Goal: Task Accomplishment & Management: Manage account settings

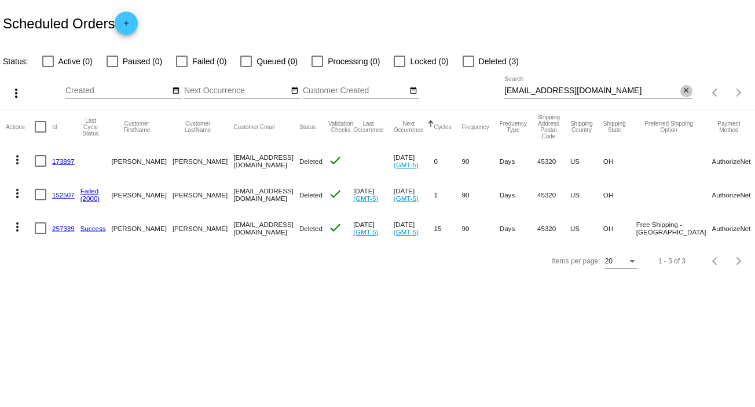
click at [680, 89] on button "close" at bounding box center [686, 91] width 12 height 12
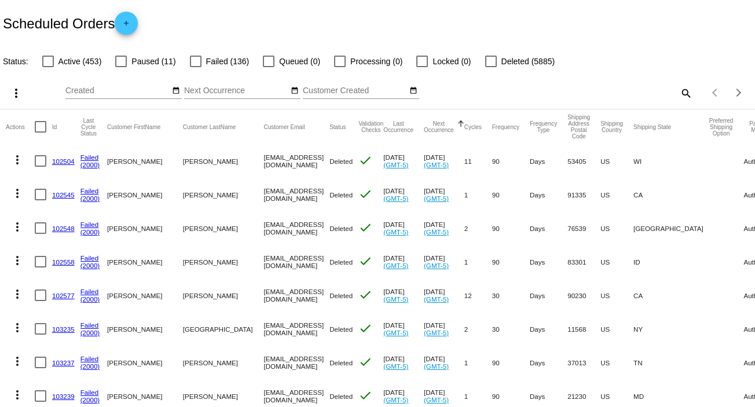
click at [678, 91] on mat-icon "search" at bounding box center [685, 93] width 14 height 18
click at [678, 91] on input "Search" at bounding box center [598, 90] width 188 height 9
paste input "[EMAIL_ADDRESS][DOMAIN_NAME]"
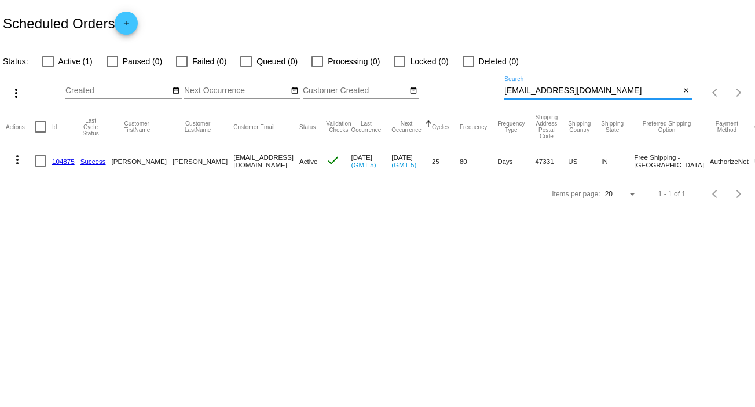
type input "[EMAIL_ADDRESS][DOMAIN_NAME]"
click at [16, 162] on mat-icon "more_vert" at bounding box center [17, 160] width 14 height 14
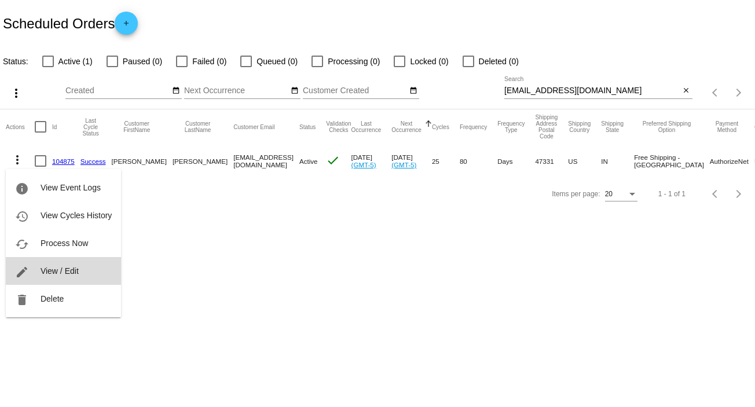
click at [87, 271] on button "edit View / Edit" at bounding box center [63, 271] width 115 height 28
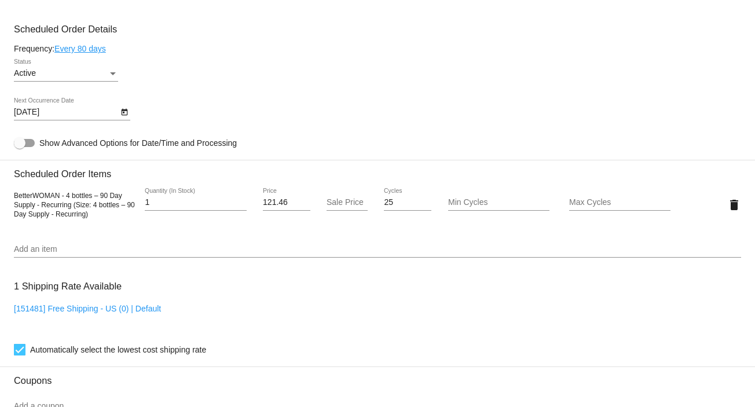
scroll to position [657, 0]
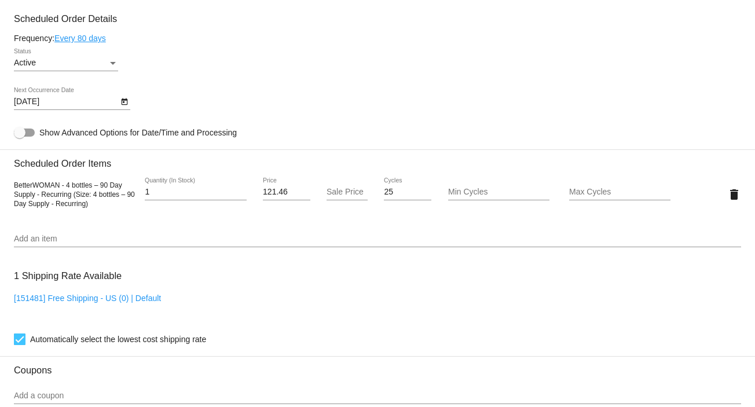
click at [121, 104] on icon "Open calendar" at bounding box center [124, 101] width 6 height 7
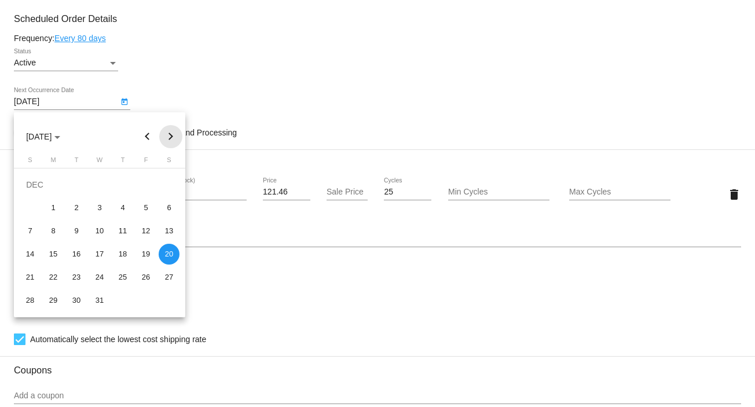
click at [173, 135] on button "Next month" at bounding box center [170, 136] width 23 height 23
click at [55, 231] on div "12" at bounding box center [53, 230] width 21 height 21
type input "[DATE]"
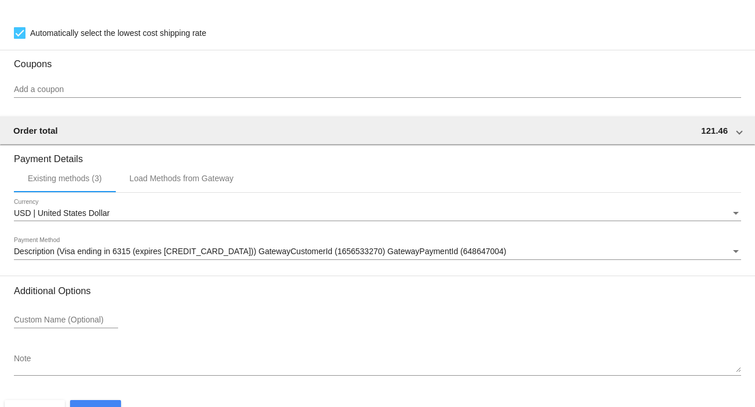
scroll to position [999, 0]
